Goal: Task Accomplishment & Management: Manage account settings

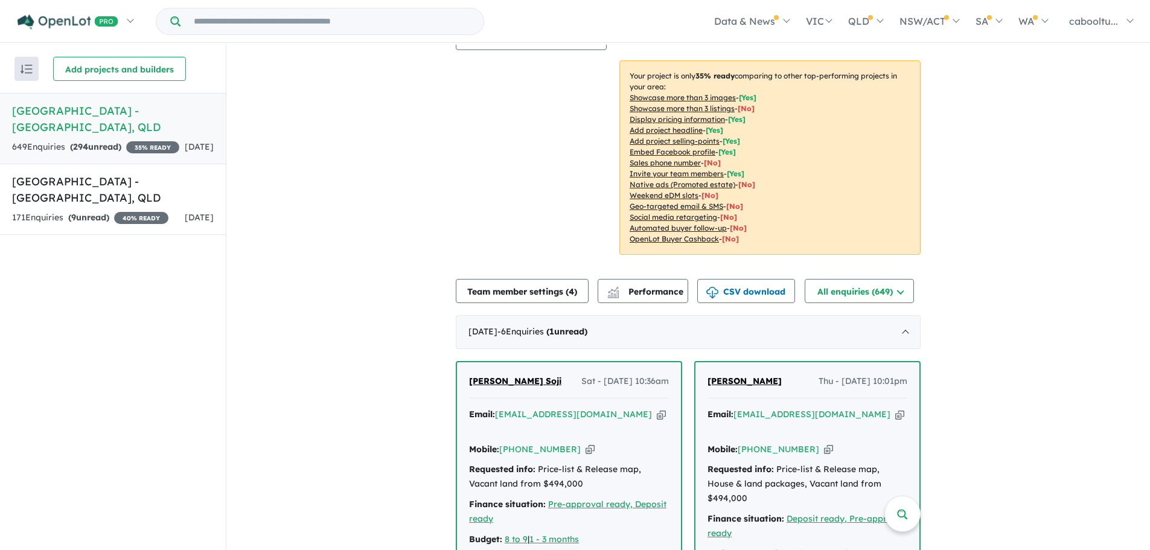
scroll to position [320, 0]
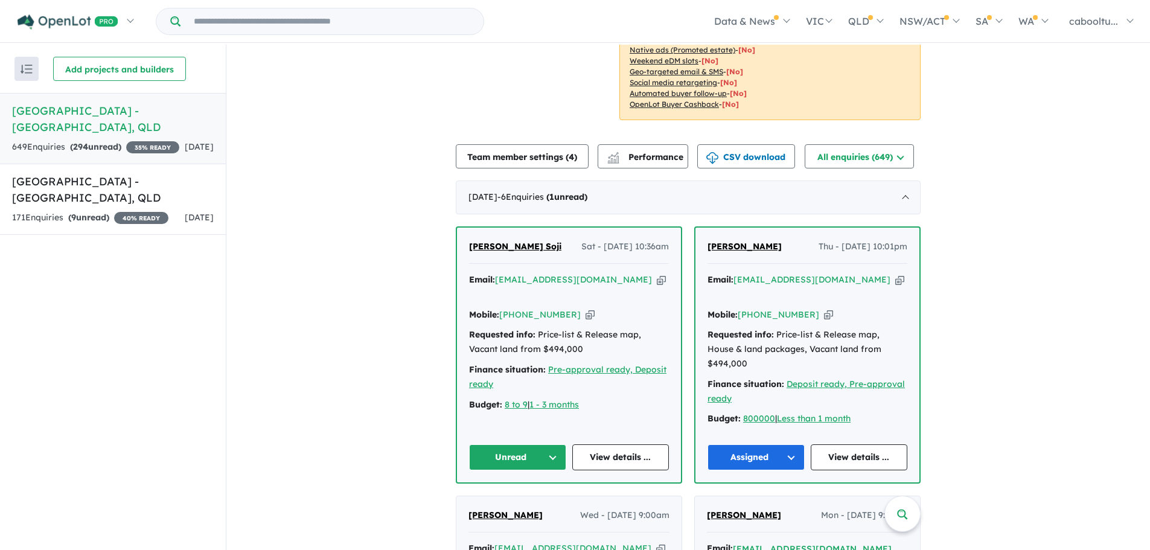
click at [571, 279] on div "Email: [EMAIL_ADDRESS][DOMAIN_NAME] Copied!" at bounding box center [569, 287] width 200 height 29
drag, startPoint x: 573, startPoint y: 301, endPoint x: 518, endPoint y: 19, distance: 287.3
click at [585, 308] on icon "button" at bounding box center [589, 314] width 9 height 13
drag, startPoint x: 465, startPoint y: 230, endPoint x: 501, endPoint y: 231, distance: 35.6
click at [501, 231] on div "[PERSON_NAME] Soji Sat - [DATE] 10:36am Email: [EMAIL_ADDRESS][DOMAIN_NAME] Cop…" at bounding box center [569, 355] width 224 height 255
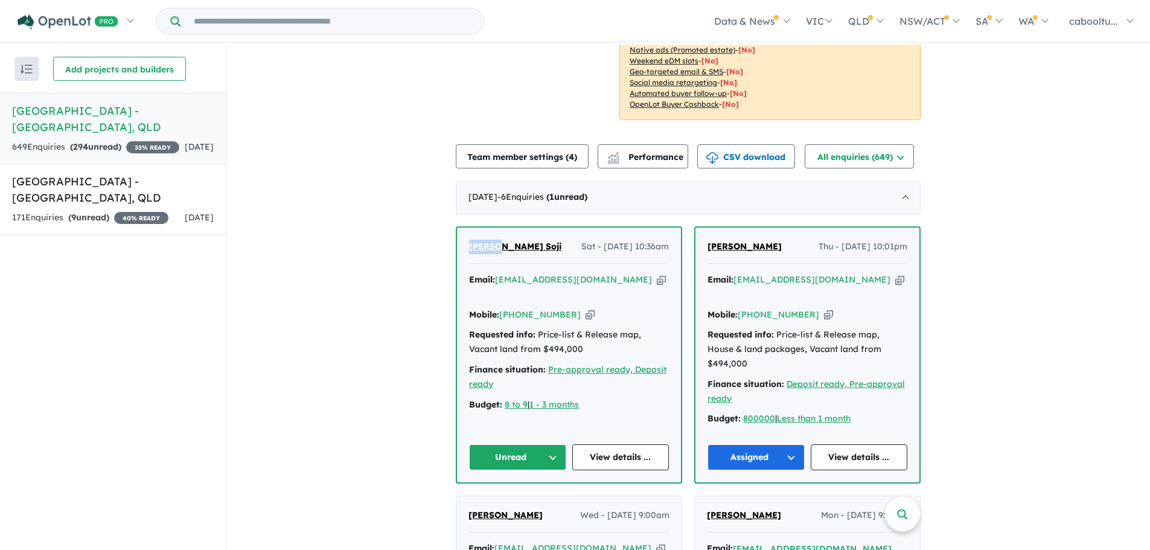
copy span "[PERSON_NAME]"
click at [528, 444] on button "Unread" at bounding box center [517, 457] width 97 height 26
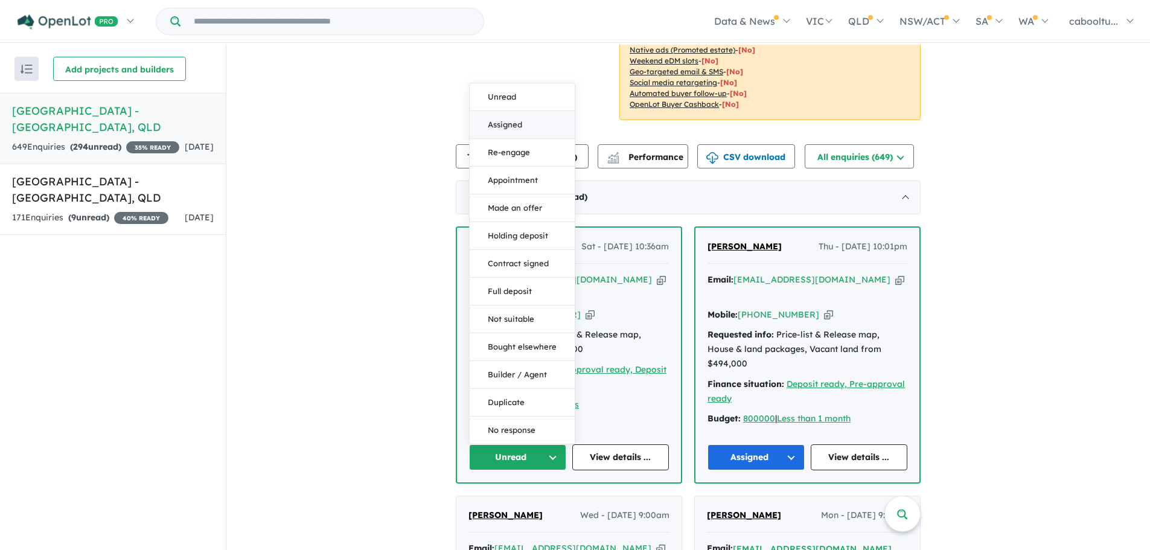
click at [509, 111] on button "Assigned" at bounding box center [522, 125] width 105 height 28
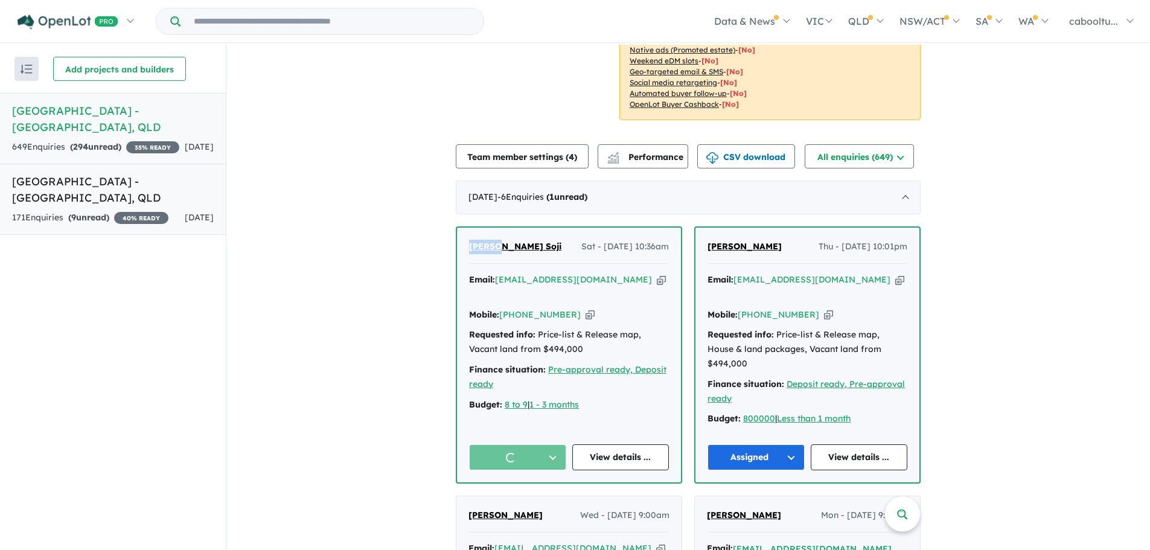
click at [185, 223] on span "[DATE]" at bounding box center [199, 217] width 29 height 11
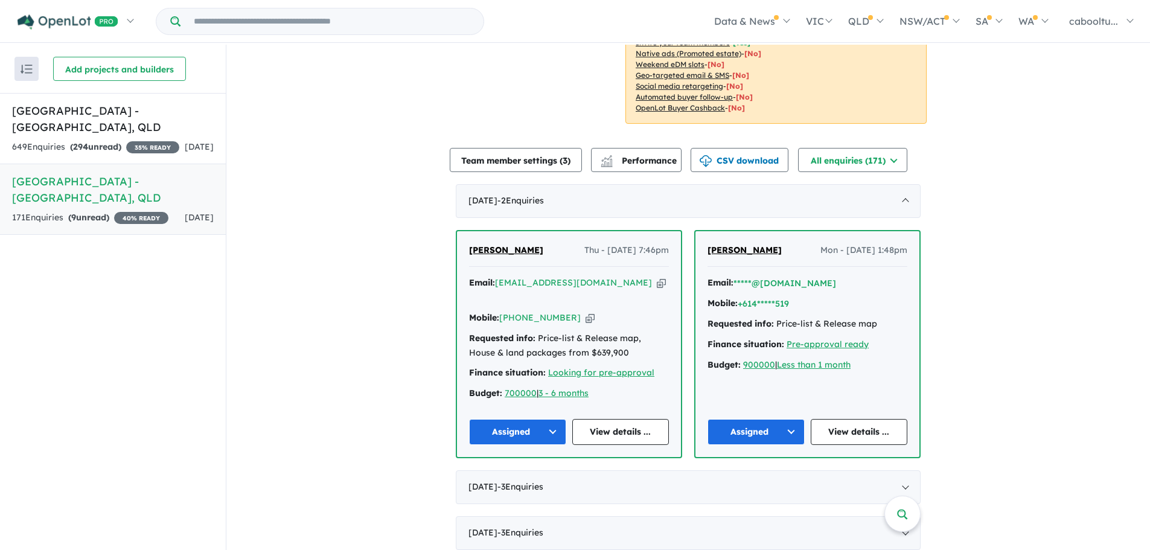
scroll to position [333, 0]
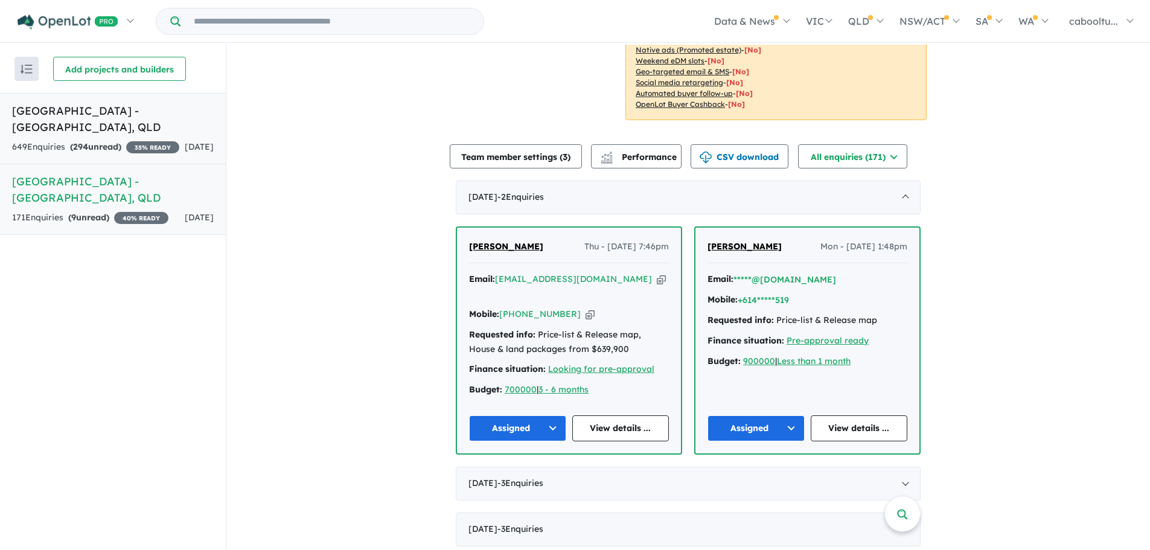
click at [157, 135] on link "[GEOGRAPHIC_DATA] - [GEOGRAPHIC_DATA] , [GEOGRAPHIC_DATA] 649 Enquir ies ( 294 …" at bounding box center [113, 128] width 226 height 71
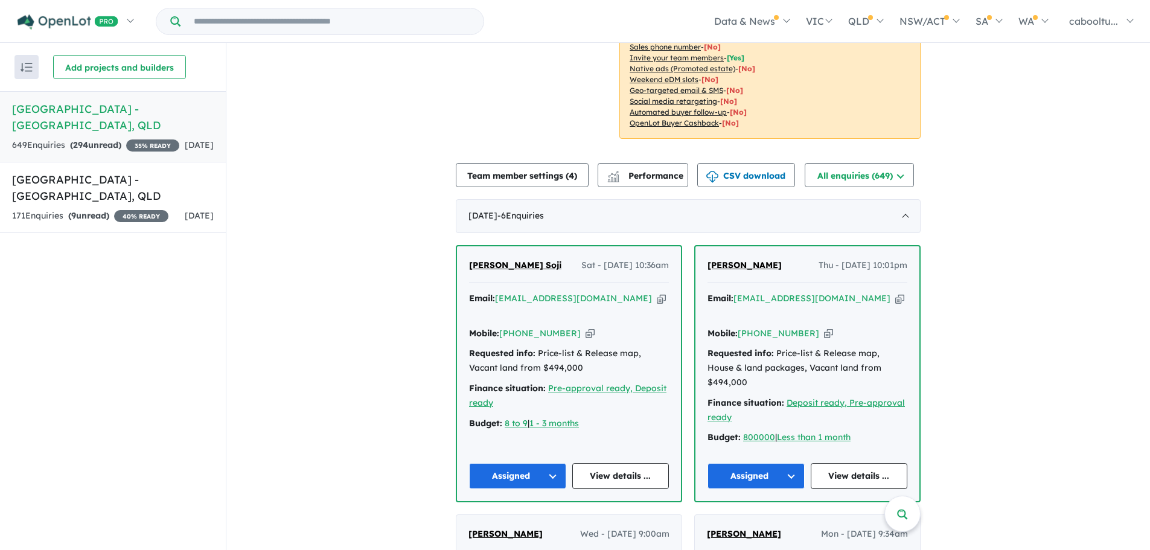
scroll to position [302, 0]
